Goal: Information Seeking & Learning: Learn about a topic

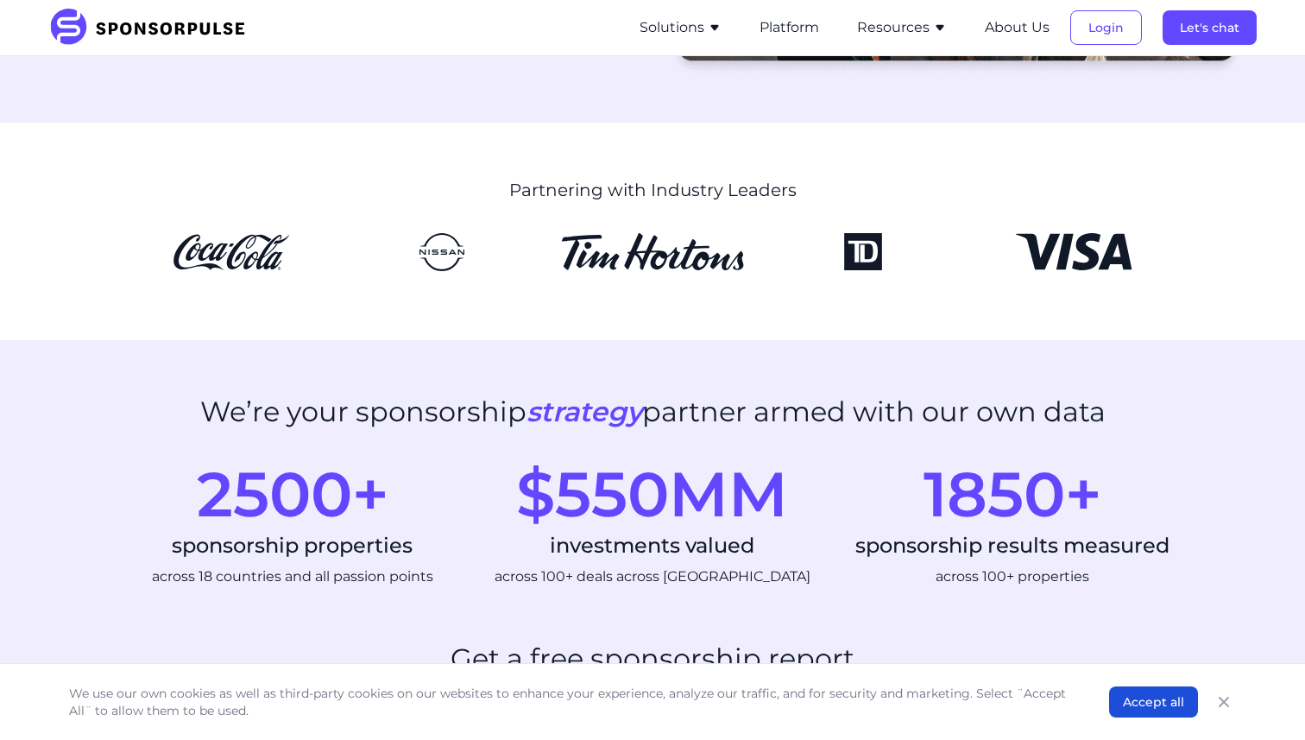
scroll to position [318, 0]
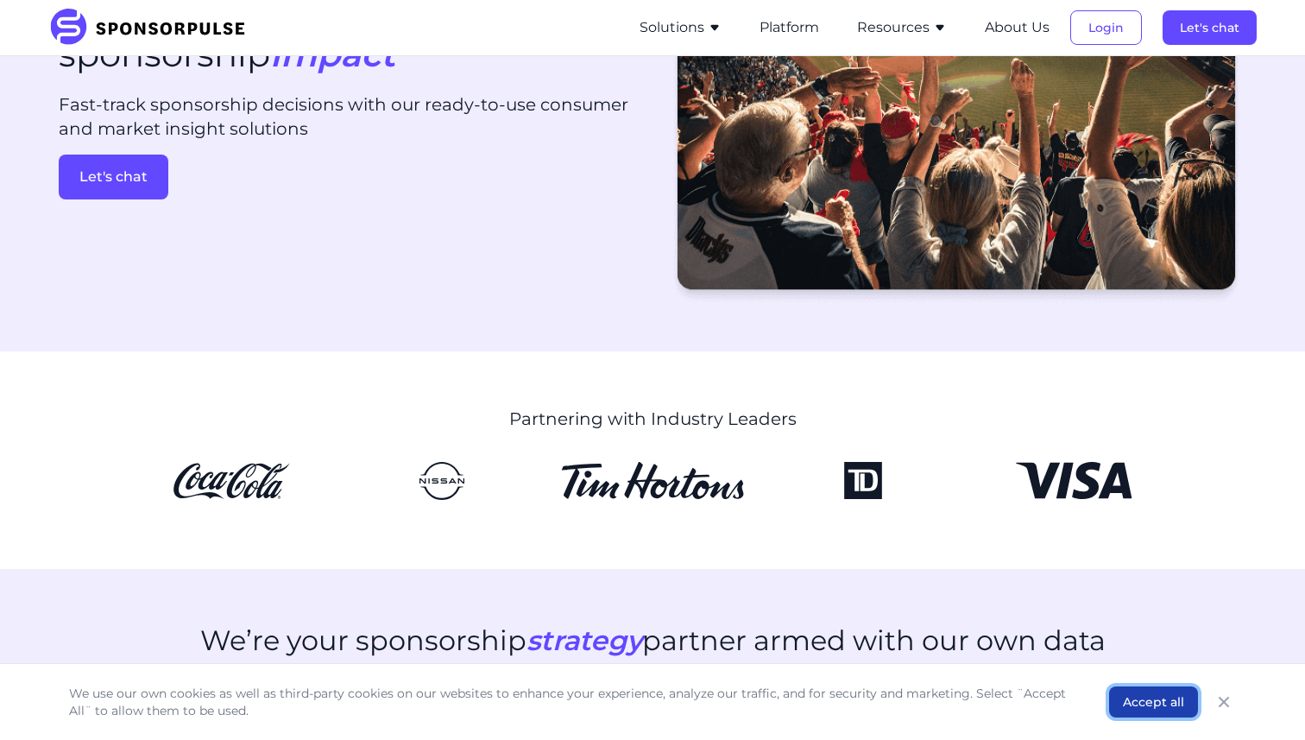
click at [1155, 701] on button "Accept all" at bounding box center [1153, 701] width 89 height 31
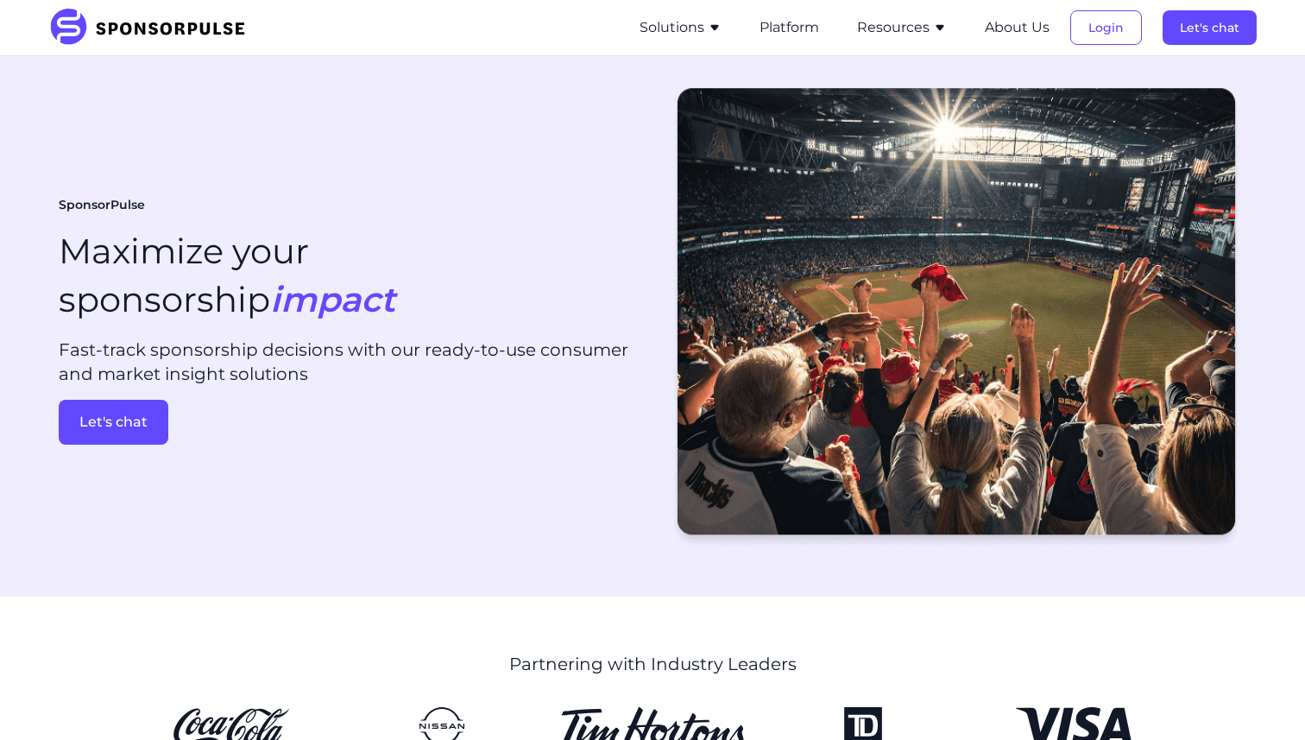
scroll to position [0, 0]
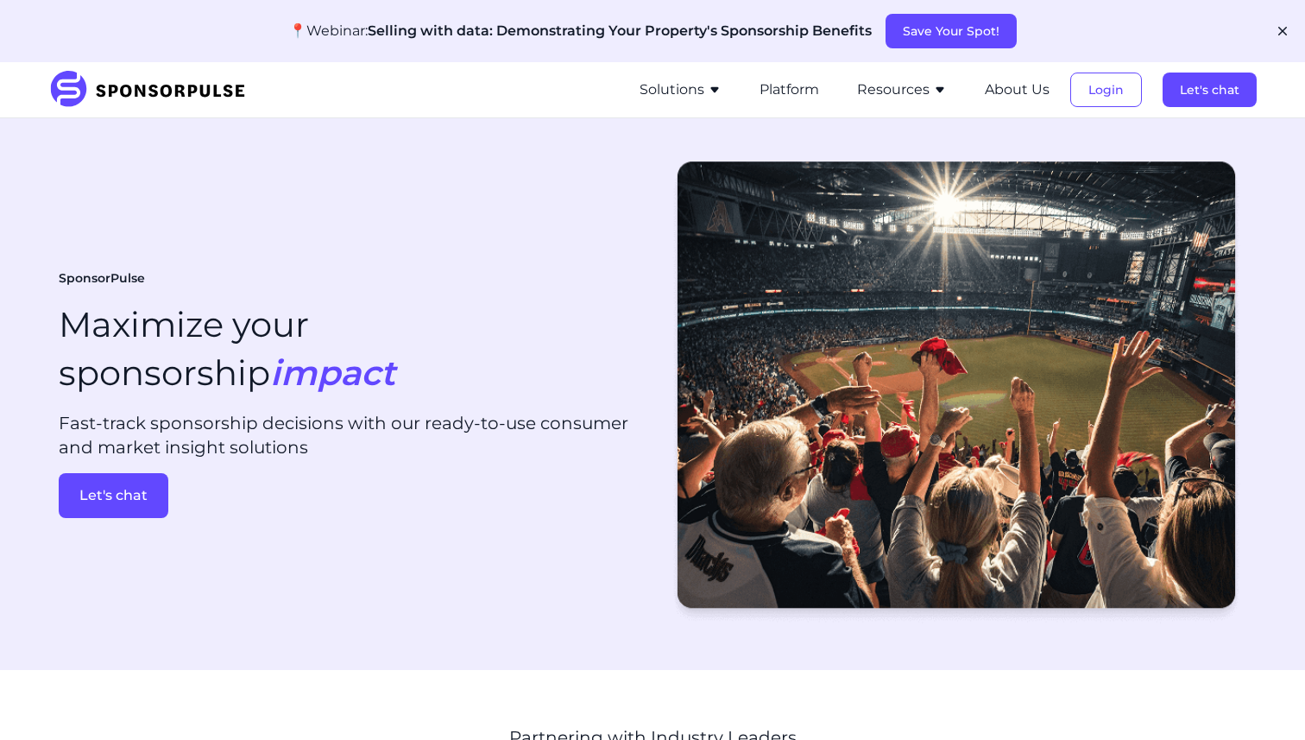
click at [692, 91] on button "Solutions" at bounding box center [680, 89] width 82 height 21
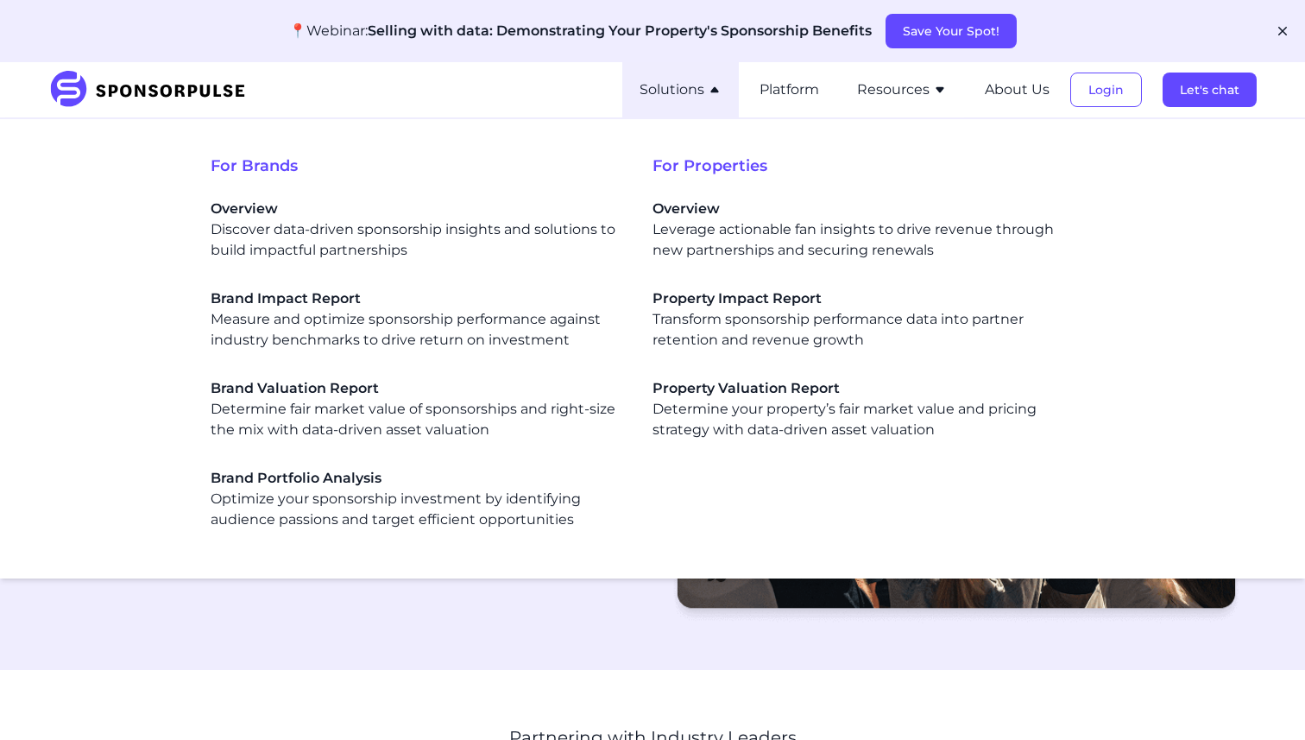
click at [683, 88] on button "Solutions" at bounding box center [680, 89] width 82 height 21
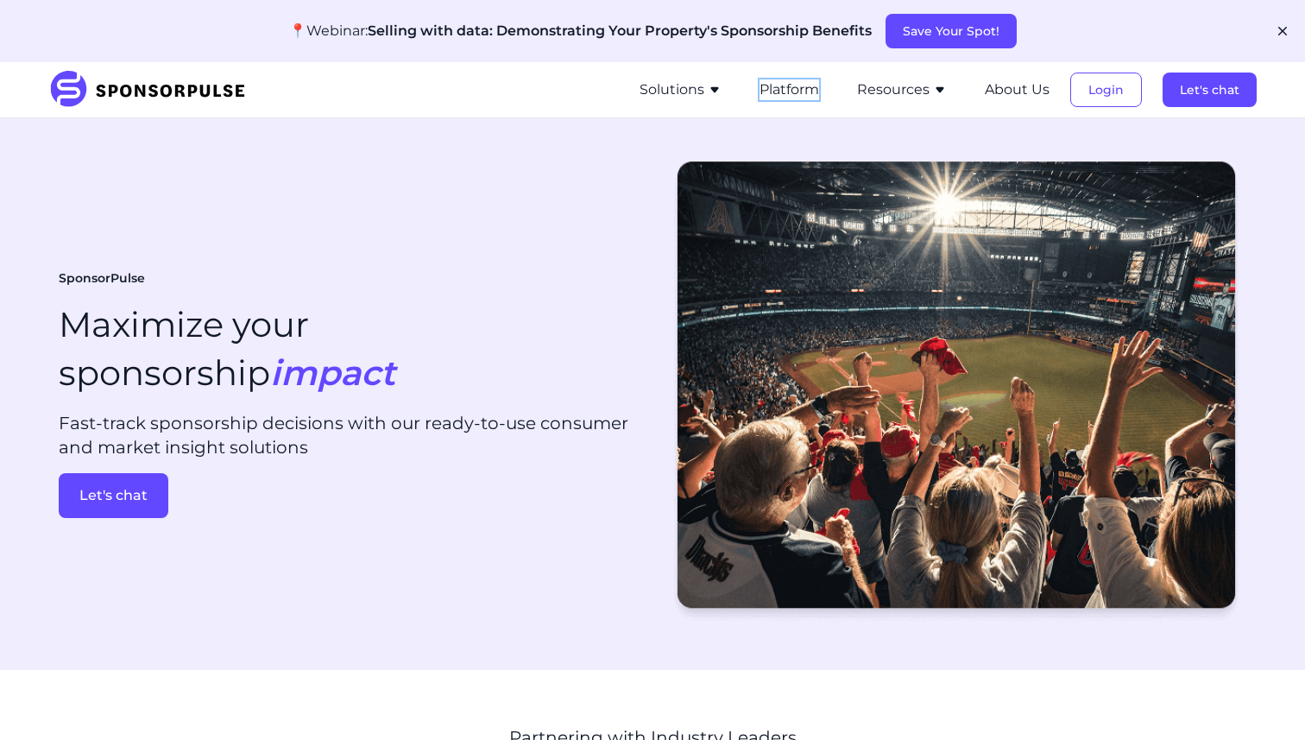
click at [789, 91] on button "Platform" at bounding box center [789, 89] width 60 height 21
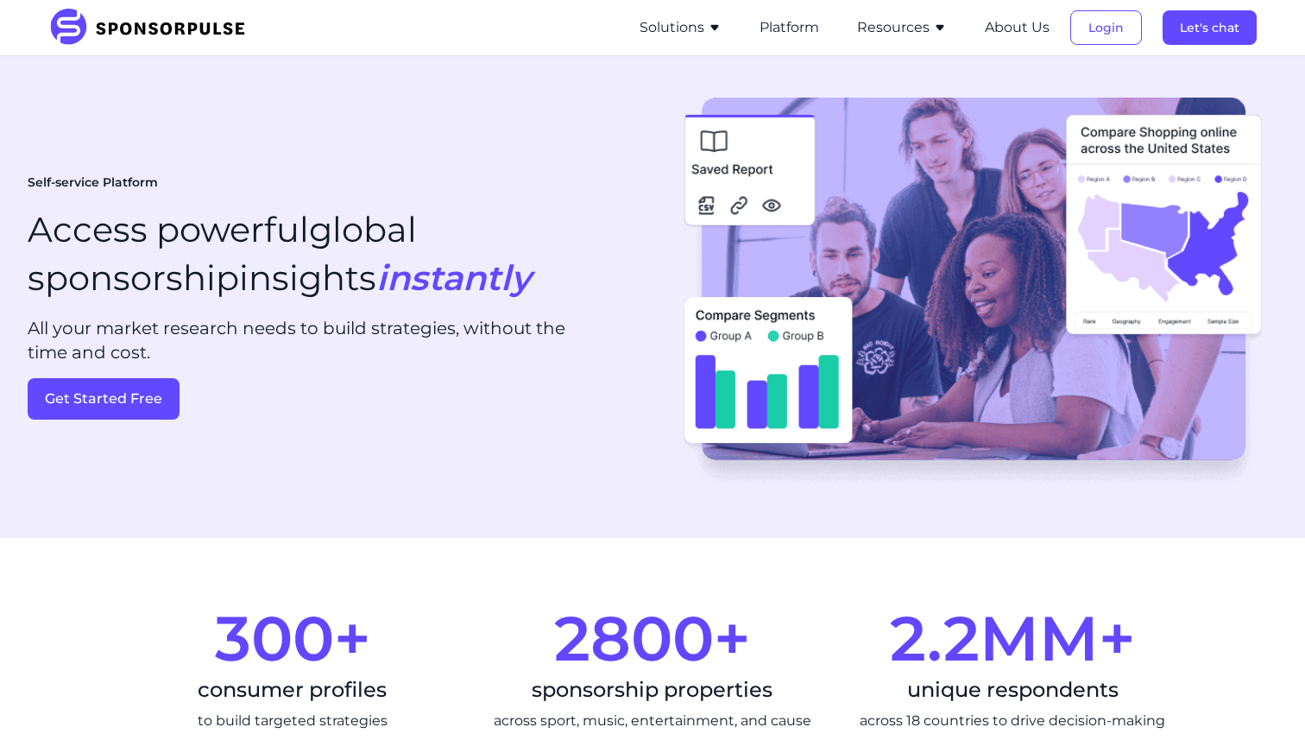
click at [918, 28] on button "Resources" at bounding box center [902, 27] width 90 height 21
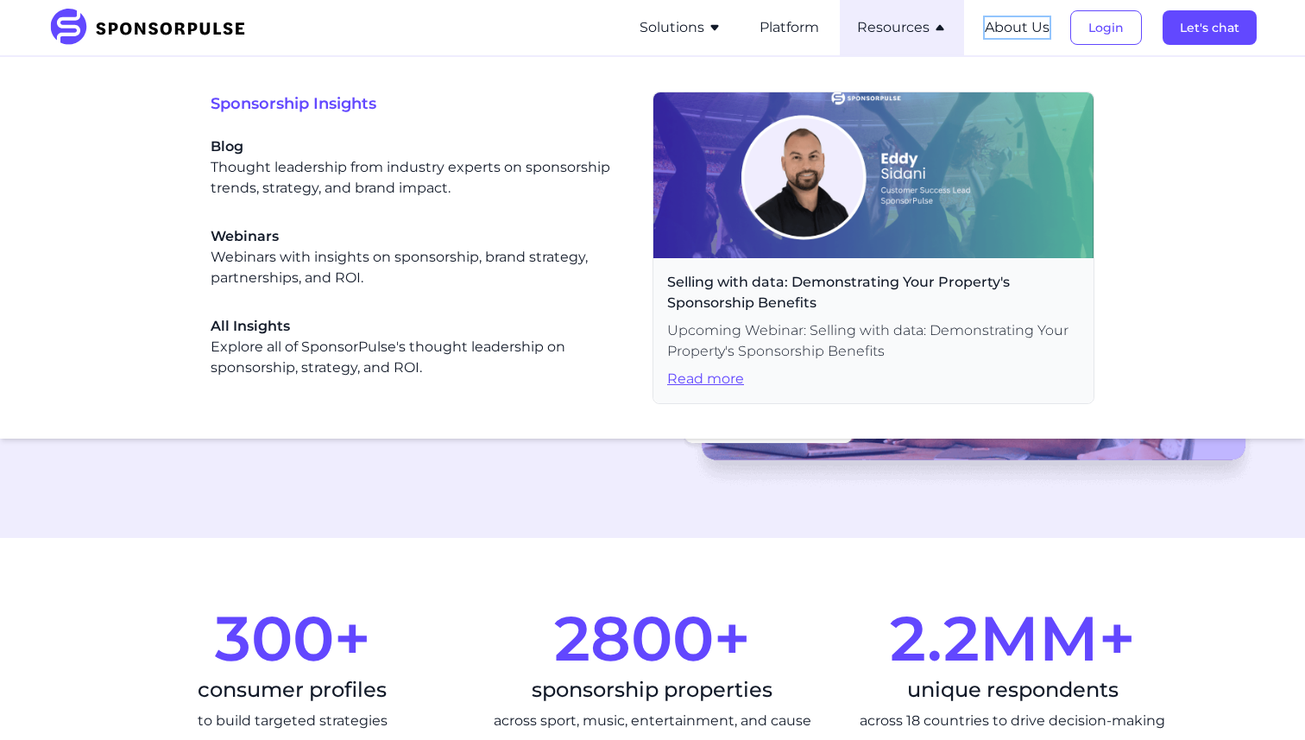
click at [1019, 31] on button "About Us" at bounding box center [1017, 27] width 65 height 21
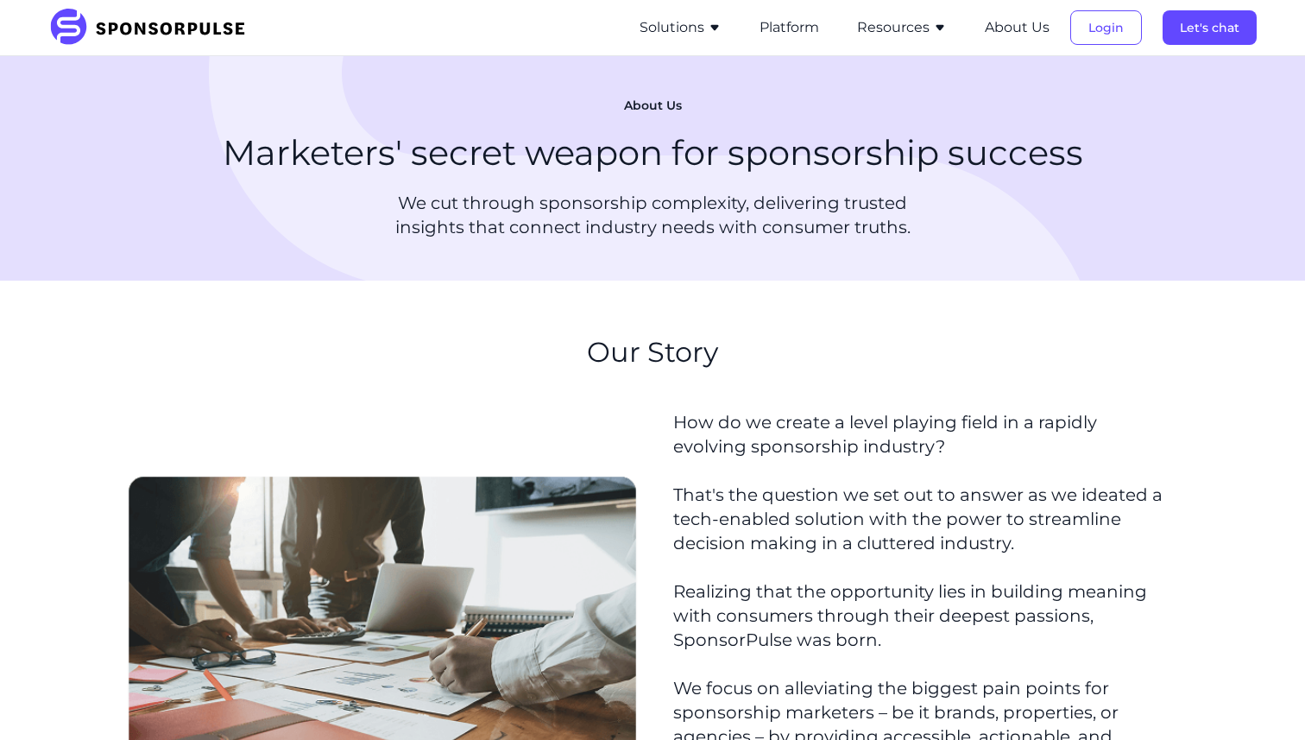
click at [1018, 28] on button "About Us" at bounding box center [1017, 27] width 65 height 21
click at [924, 32] on button "Resources" at bounding box center [902, 27] width 90 height 21
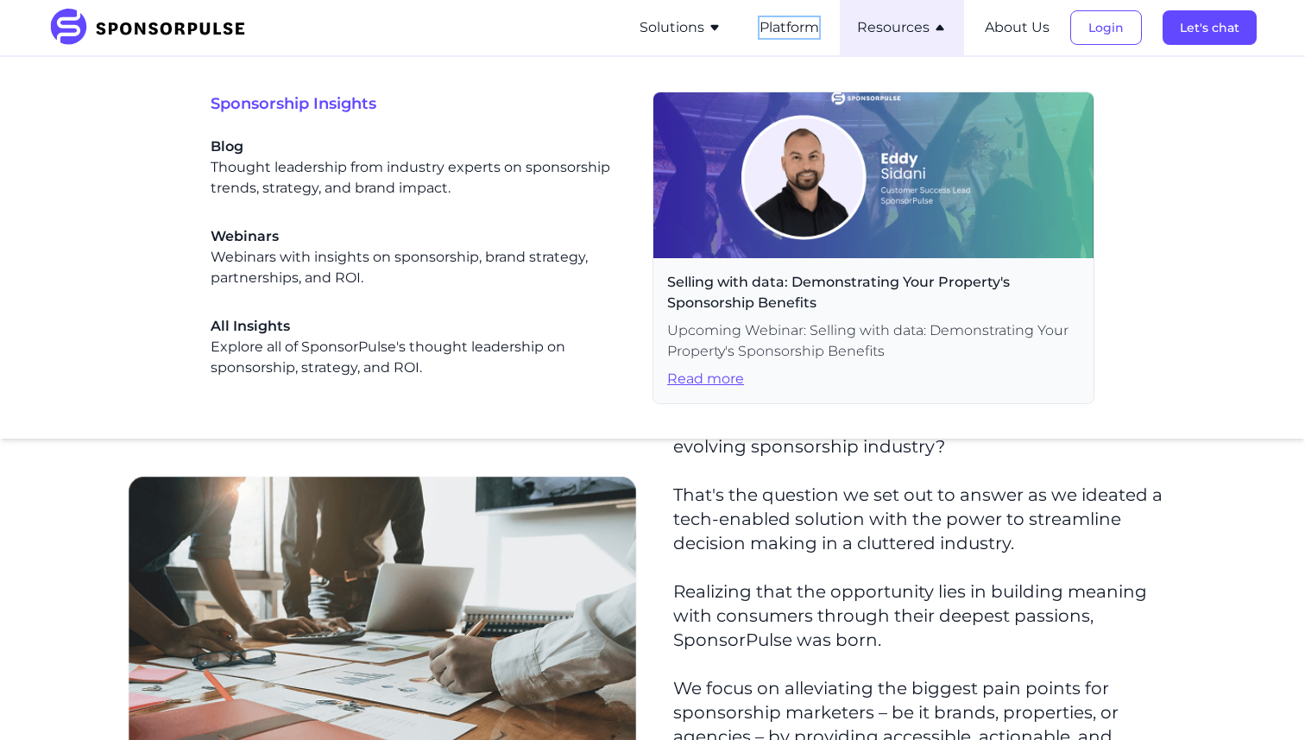
click at [812, 33] on button "Platform" at bounding box center [789, 27] width 60 height 21
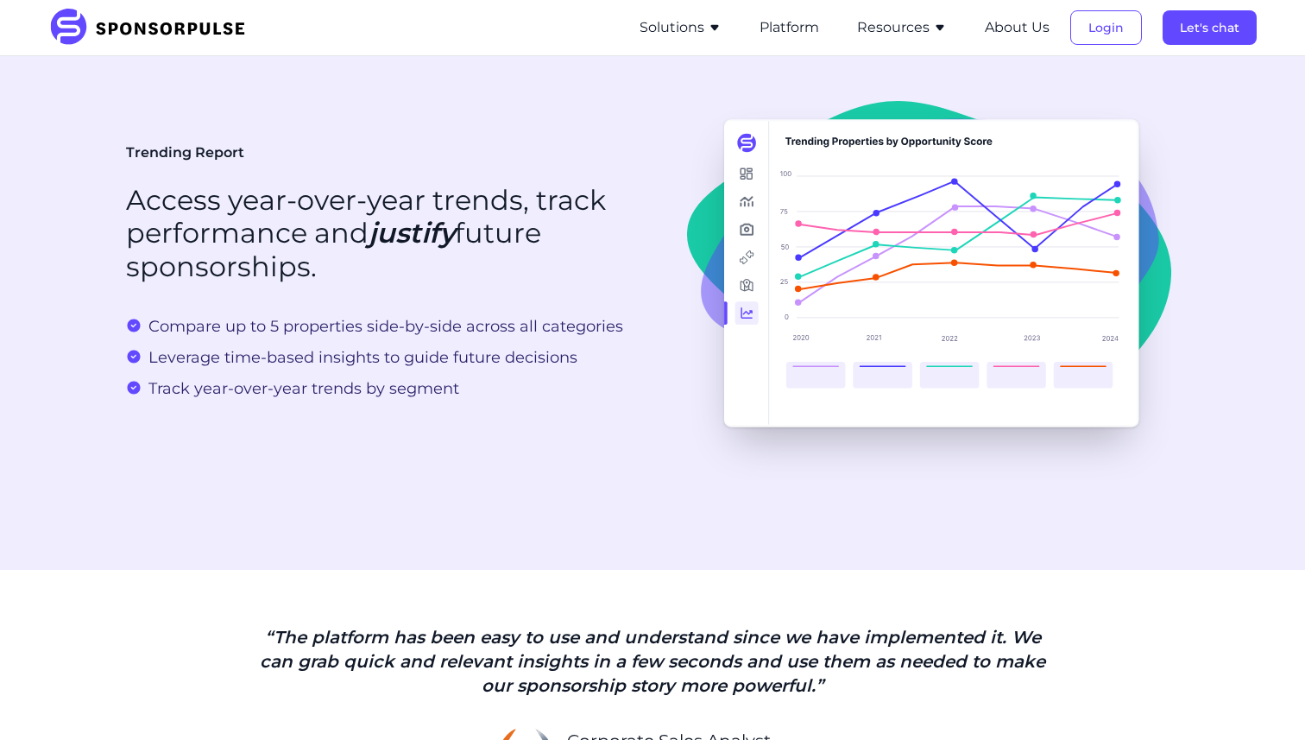
scroll to position [2244, 0]
